Goal: Use online tool/utility

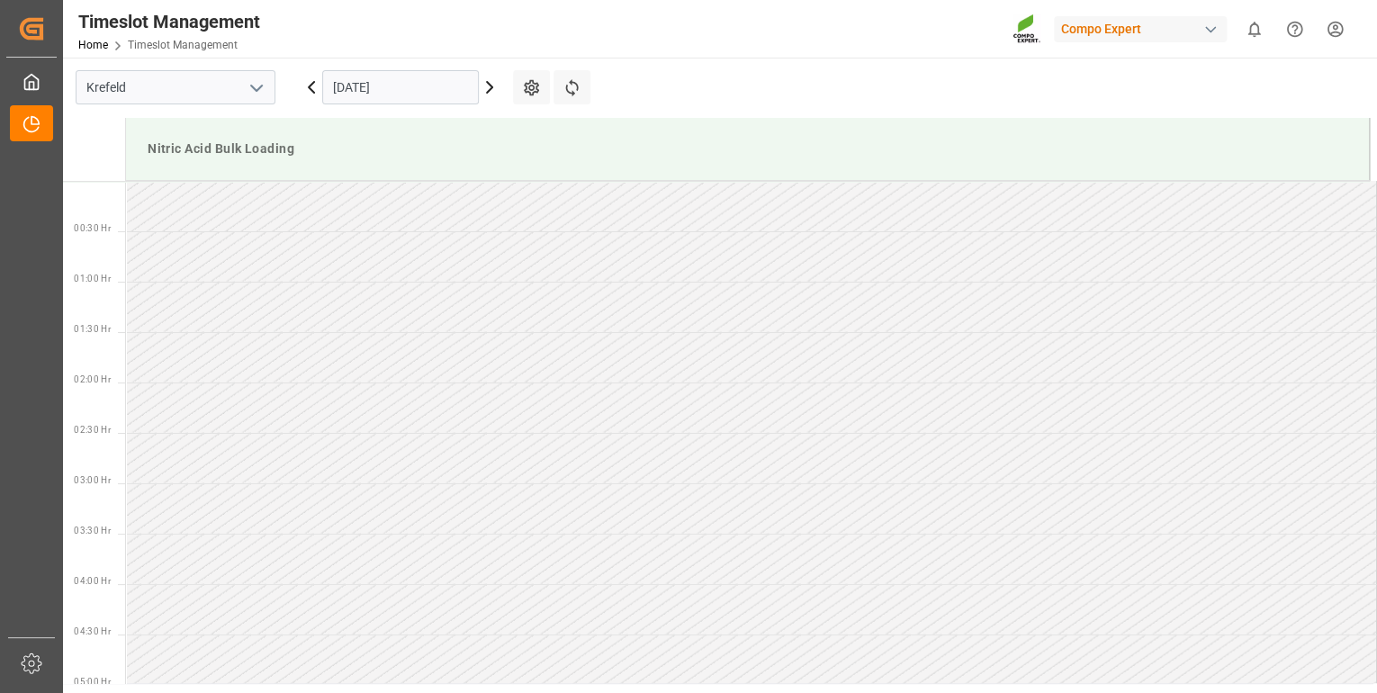
scroll to position [852, 0]
